Goal: Browse casually

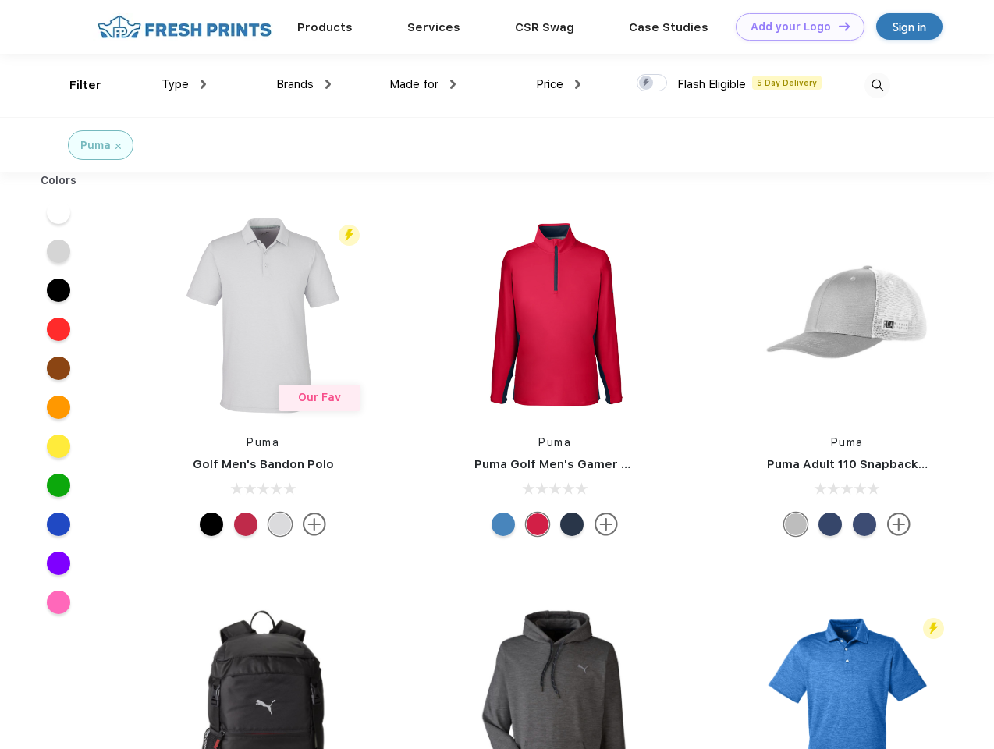
click at [794, 27] on link "Add your Logo Design Tool" at bounding box center [800, 26] width 129 height 27
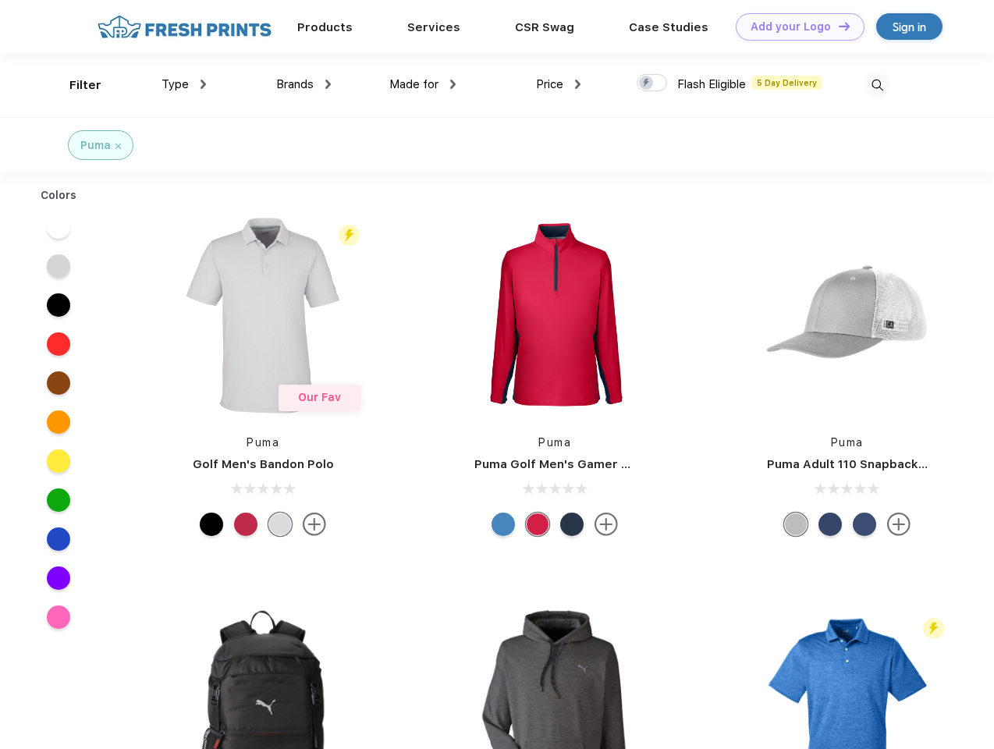
click at [0, 0] on div "Design Tool" at bounding box center [0, 0] width 0 height 0
click at [837, 26] on link "Add your Logo Design Tool" at bounding box center [800, 26] width 129 height 27
click at [75, 85] on div "Filter" at bounding box center [85, 85] width 32 height 18
click at [184, 84] on span "Type" at bounding box center [175, 84] width 27 height 14
click at [304, 84] on span "Brands" at bounding box center [294, 84] width 37 height 14
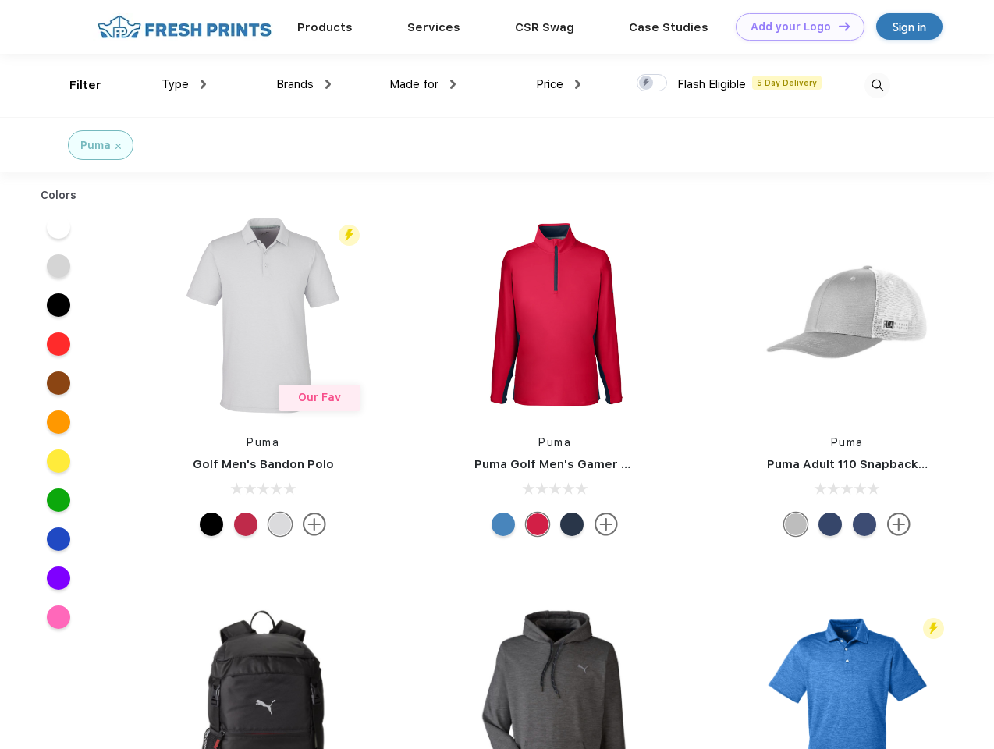
click at [423, 84] on span "Made for" at bounding box center [413, 84] width 49 height 14
click at [559, 84] on span "Price" at bounding box center [549, 84] width 27 height 14
click at [652, 83] on div at bounding box center [652, 82] width 30 height 17
click at [647, 83] on input "checkbox" at bounding box center [642, 78] width 10 height 10
click at [877, 85] on img at bounding box center [878, 86] width 26 height 26
